Goal: Transaction & Acquisition: Purchase product/service

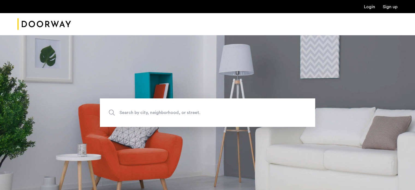
click at [369, 5] on link "Login" at bounding box center [369, 7] width 11 height 4
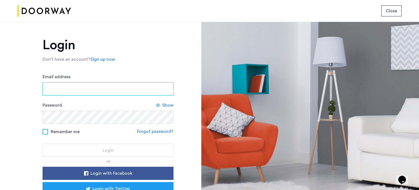
click at [116, 88] on input "Email address" at bounding box center [108, 88] width 131 height 13
type input "**********"
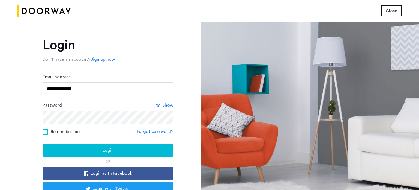
click at [43, 144] on button "Login" at bounding box center [108, 150] width 131 height 13
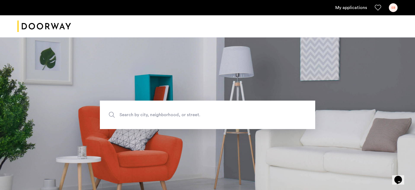
click at [343, 8] on link "My applications" at bounding box center [351, 7] width 32 height 7
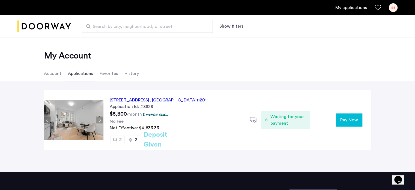
click at [159, 99] on div "127 Concord Street, Unit 9C, Brooklyn , NY 11201" at bounding box center [158, 100] width 97 height 7
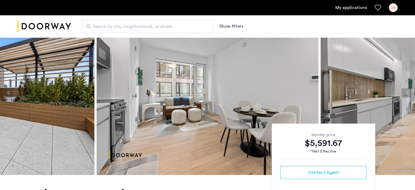
scroll to position [24, 0]
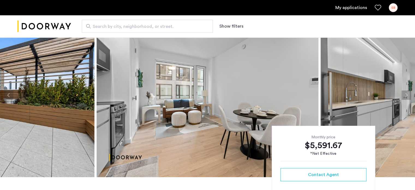
click at [67, 24] on img "Cazamio logo" at bounding box center [43, 26] width 53 height 20
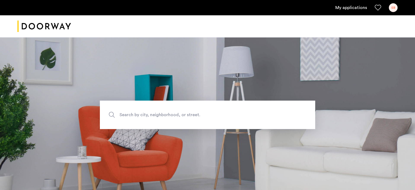
click at [399, 10] on div "My applications SB" at bounding box center [207, 7] width 415 height 15
click at [389, 7] on div "SB" at bounding box center [393, 7] width 9 height 9
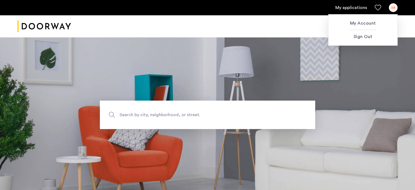
click at [346, 8] on div at bounding box center [207, 95] width 415 height 190
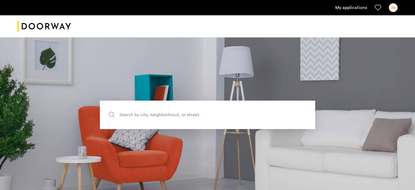
click at [346, 8] on link "My applications" at bounding box center [351, 7] width 32 height 7
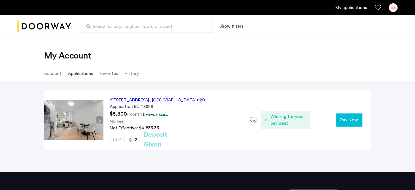
click at [112, 74] on li "Favorites" at bounding box center [109, 73] width 18 height 15
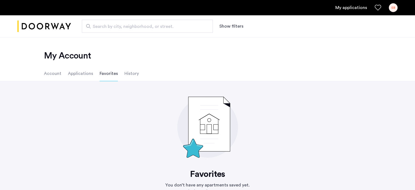
click at [121, 77] on ul "Account Applications Favorites History" at bounding box center [208, 73] width 344 height 15
click at [129, 75] on li "History" at bounding box center [131, 73] width 14 height 15
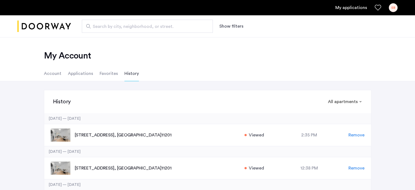
click at [52, 73] on li "Account" at bounding box center [52, 73] width 17 height 15
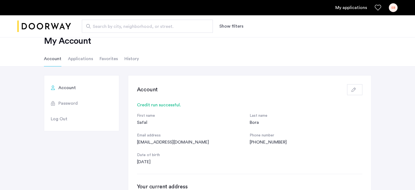
scroll to position [12, 0]
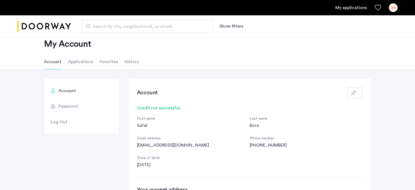
click at [71, 58] on li "Applications" at bounding box center [80, 61] width 25 height 15
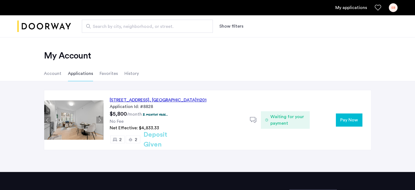
click at [342, 120] on span "Pay Now" at bounding box center [349, 119] width 18 height 7
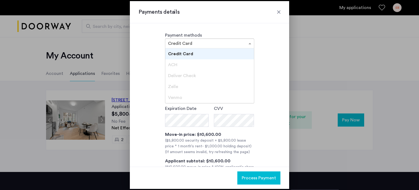
click at [228, 42] on input "text" at bounding box center [204, 44] width 72 height 4
click at [215, 62] on div "ACH" at bounding box center [209, 64] width 89 height 11
click at [223, 52] on div "Credit Card" at bounding box center [209, 53] width 89 height 11
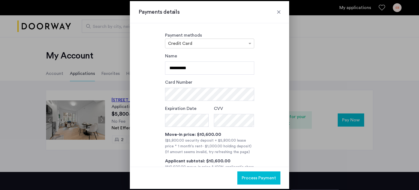
click at [279, 14] on div at bounding box center [278, 11] width 5 height 5
